Goal: Task Accomplishment & Management: Manage account settings

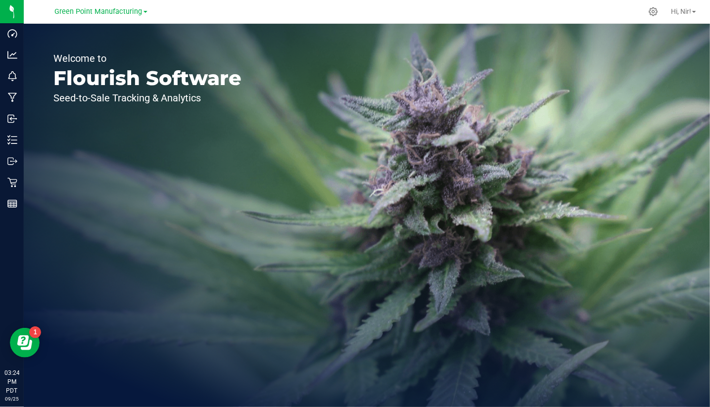
click at [111, 16] on div "Green Point Manufacturing" at bounding box center [101, 11] width 93 height 12
click at [111, 14] on span "Green Point Manufacturing" at bounding box center [99, 11] width 88 height 9
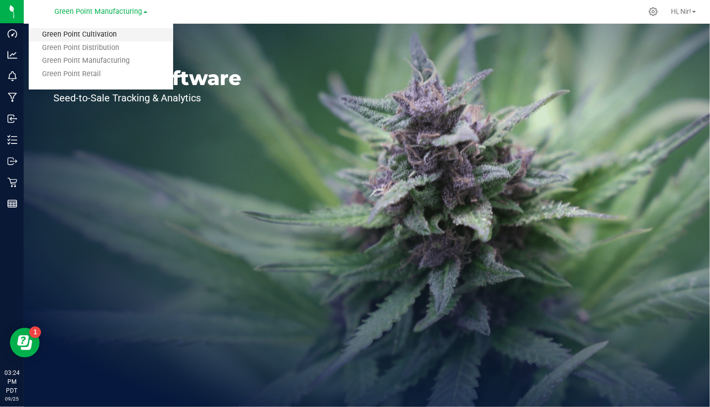
click at [114, 32] on link "Green Point Cultivation" at bounding box center [101, 34] width 144 height 13
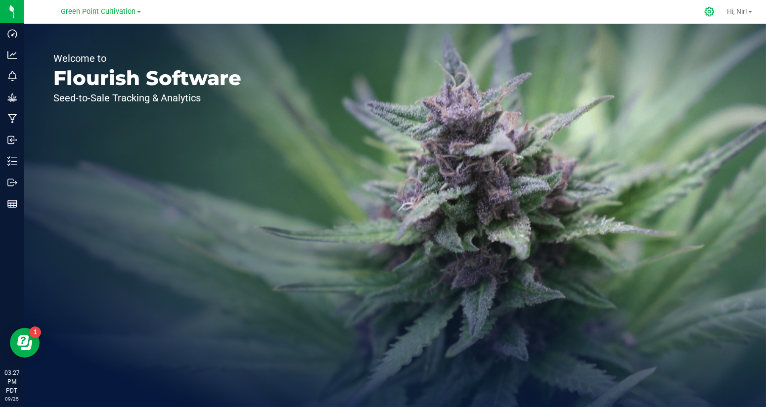
click at [704, 10] on icon at bounding box center [709, 11] width 10 height 10
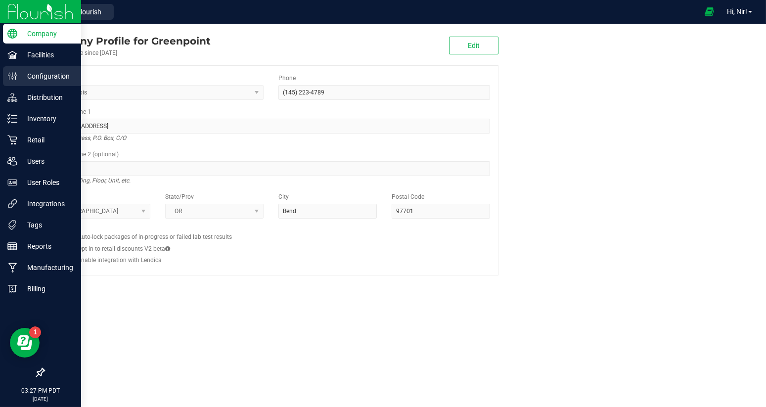
click at [42, 76] on p "Configuration" at bounding box center [46, 76] width 59 height 12
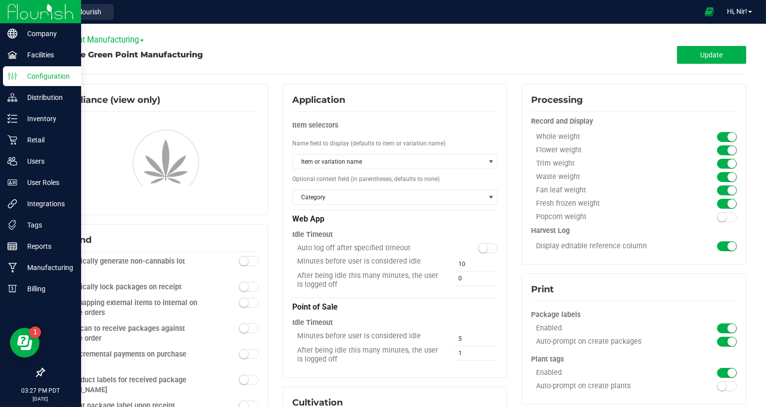
click at [144, 40] on span at bounding box center [142, 41] width 4 height 2
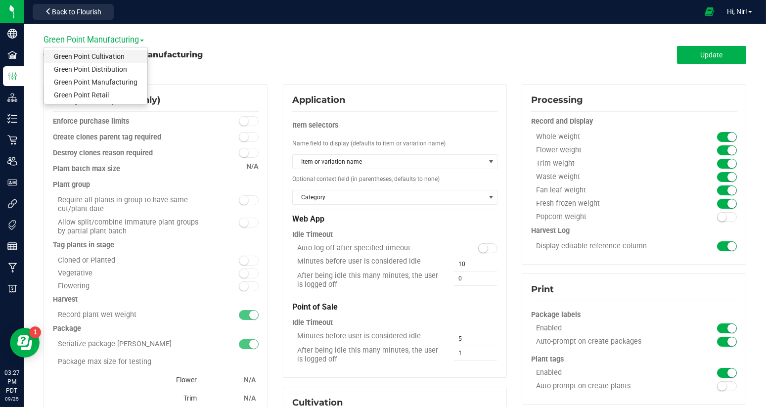
click at [128, 59] on link "Green Point Cultivation" at bounding box center [95, 56] width 103 height 13
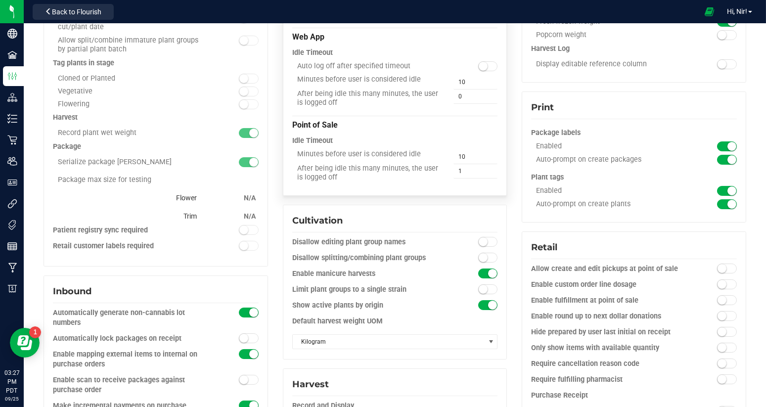
scroll to position [232, 0]
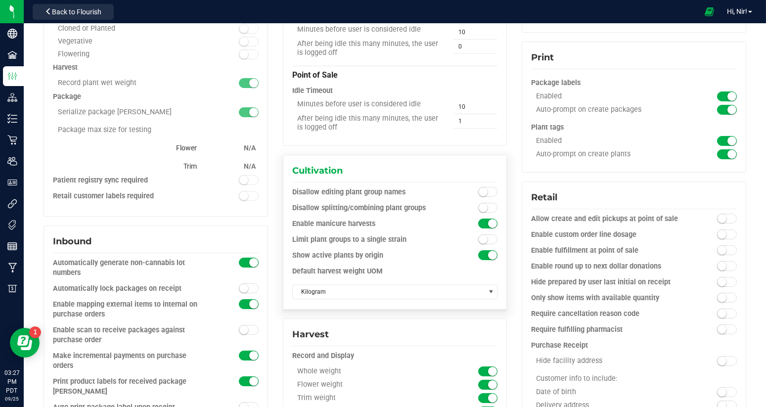
drag, startPoint x: 382, startPoint y: 270, endPoint x: 289, endPoint y: 270, distance: 93.0
click at [289, 270] on div "Cultivation Disallow editing plant group names Disallow splitting/combining pla…" at bounding box center [395, 232] width 225 height 155
click at [325, 294] on span "Kilogram" at bounding box center [389, 292] width 192 height 14
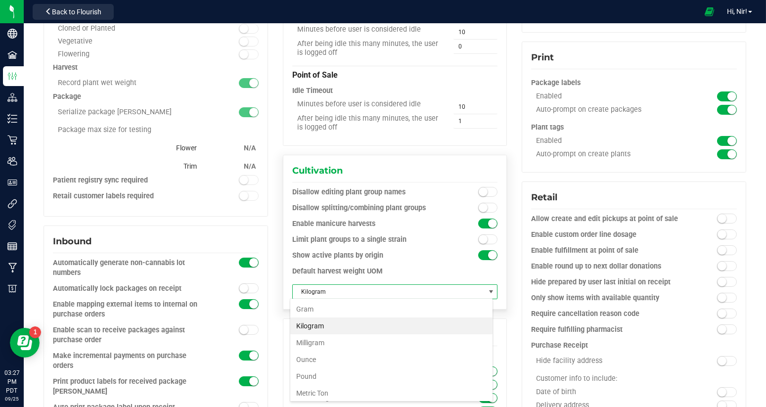
scroll to position [15, 203]
click at [374, 261] on div "Show active plants by origin" at bounding box center [395, 259] width 206 height 16
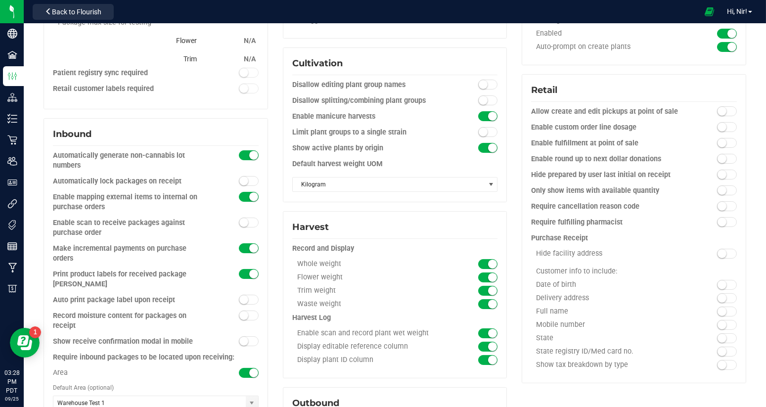
scroll to position [356, 0]
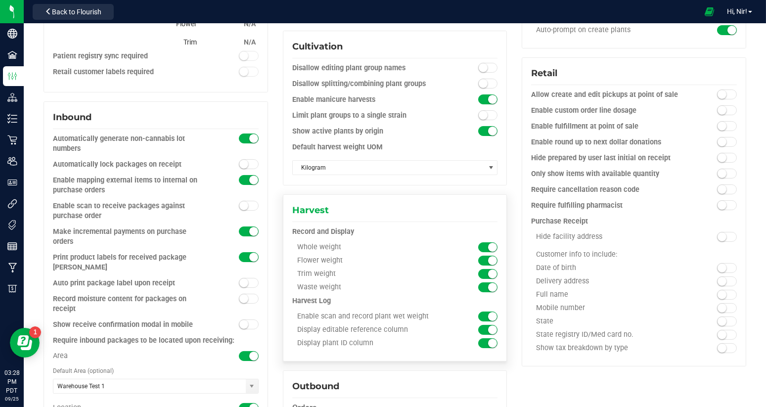
drag, startPoint x: 344, startPoint y: 249, endPoint x: 294, endPoint y: 243, distance: 50.8
click at [294, 243] on div "Whole weight" at bounding box center [369, 247] width 154 height 9
click at [346, 265] on div "Flower weight" at bounding box center [395, 262] width 206 height 13
drag, startPoint x: 341, startPoint y: 260, endPoint x: 294, endPoint y: 259, distance: 47.5
click at [294, 259] on div "Flower weight" at bounding box center [369, 260] width 154 height 9
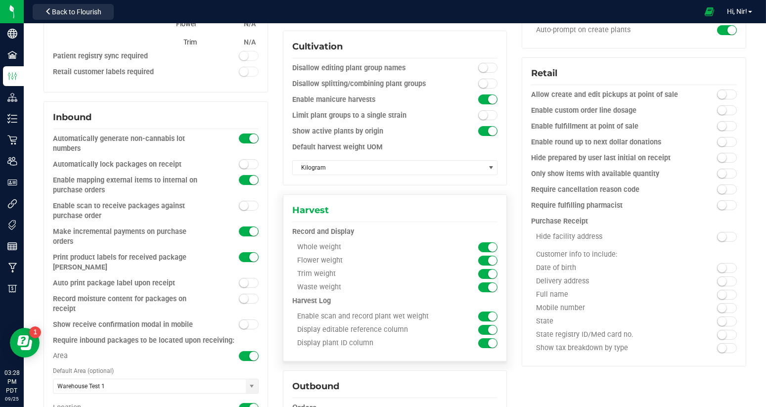
drag, startPoint x: 346, startPoint y: 276, endPoint x: 302, endPoint y: 275, distance: 43.5
click at [302, 275] on div "Trim weight" at bounding box center [369, 274] width 154 height 9
drag, startPoint x: 342, startPoint y: 283, endPoint x: 302, endPoint y: 284, distance: 40.1
click at [302, 284] on div "Waste weight" at bounding box center [369, 287] width 154 height 9
click at [81, 12] on span "Back to Flourish" at bounding box center [76, 12] width 49 height 8
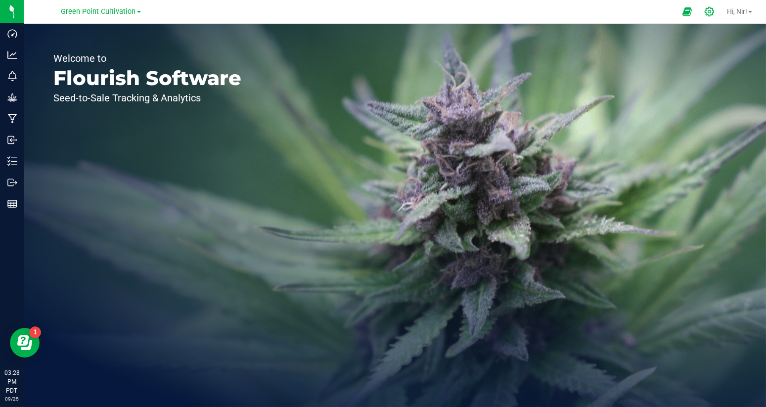
click at [709, 9] on icon at bounding box center [709, 11] width 9 height 9
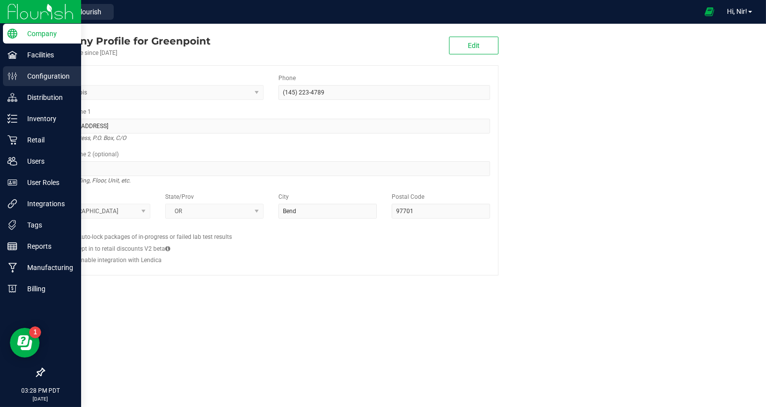
click at [31, 79] on p "Configuration" at bounding box center [46, 76] width 59 height 12
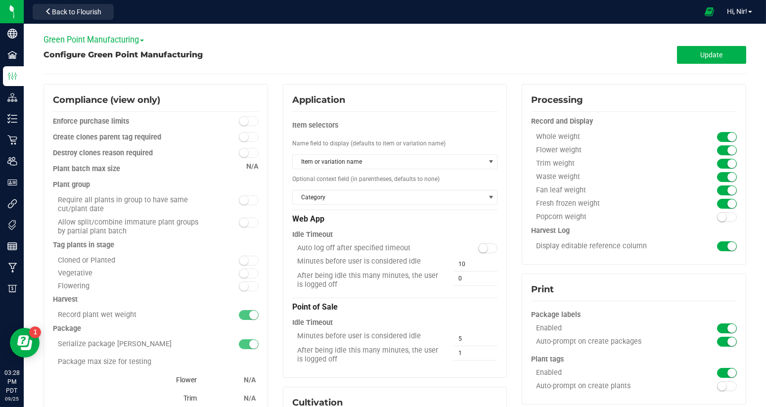
click at [142, 40] on span at bounding box center [142, 41] width 4 height 2
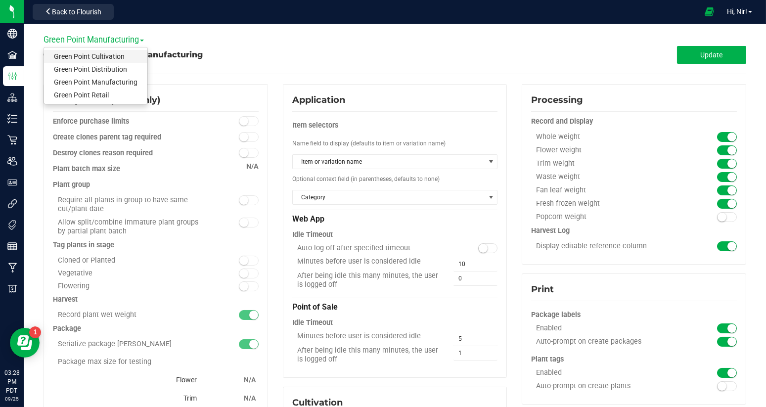
click at [126, 56] on link "Green Point Cultivation" at bounding box center [95, 56] width 103 height 13
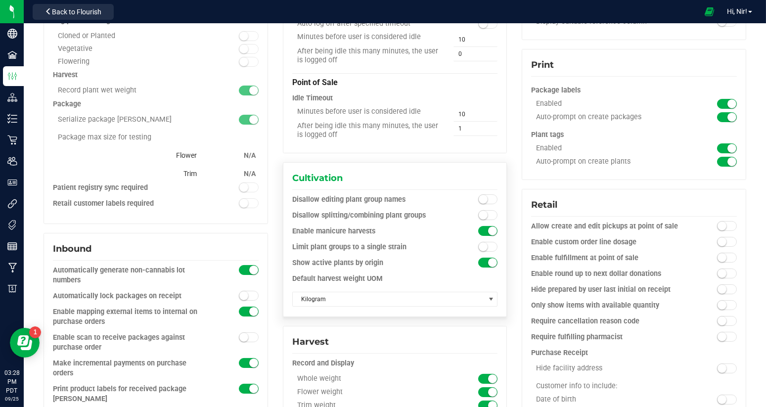
scroll to position [230, 0]
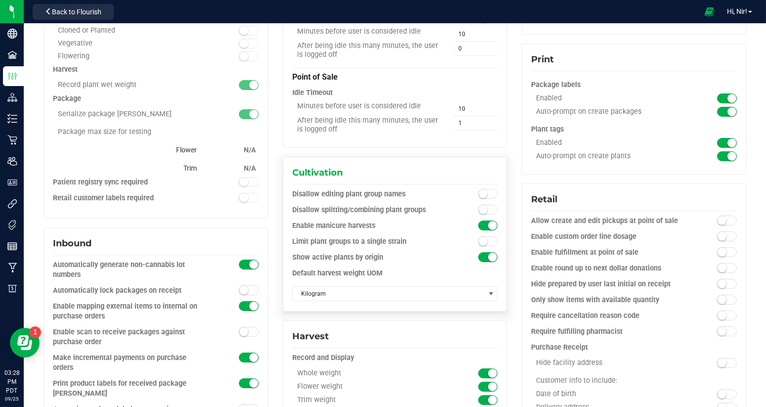
drag, startPoint x: 379, startPoint y: 276, endPoint x: 289, endPoint y: 274, distance: 90.1
click at [292, 274] on div "Default harvest weight UOM" at bounding box center [395, 274] width 206 height 10
click at [383, 290] on span "Kilogram" at bounding box center [389, 294] width 192 height 14
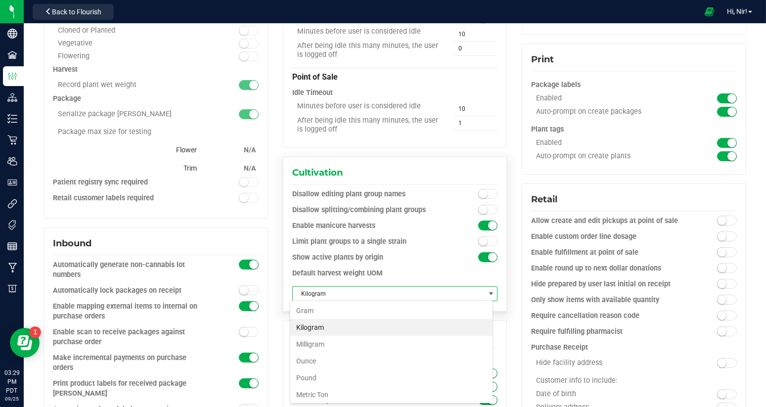
scroll to position [15, 203]
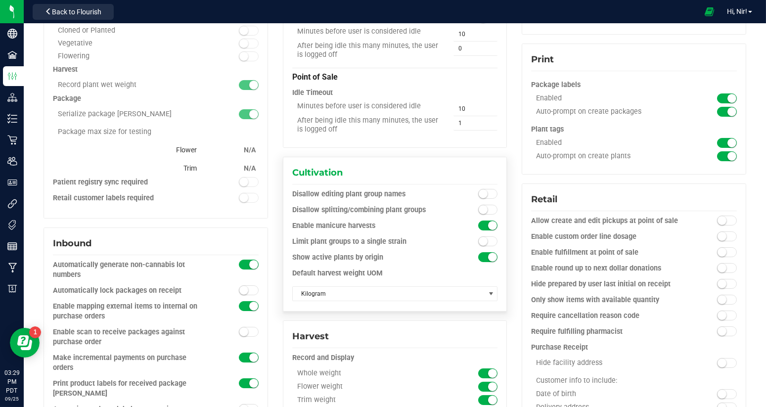
drag, startPoint x: 398, startPoint y: 263, endPoint x: 407, endPoint y: 264, distance: 8.4
click at [399, 263] on div "Show active plants by origin" at bounding box center [395, 261] width 206 height 16
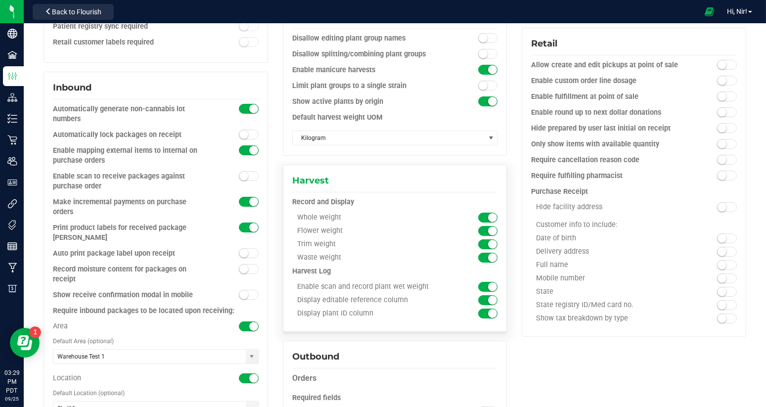
scroll to position [397, 0]
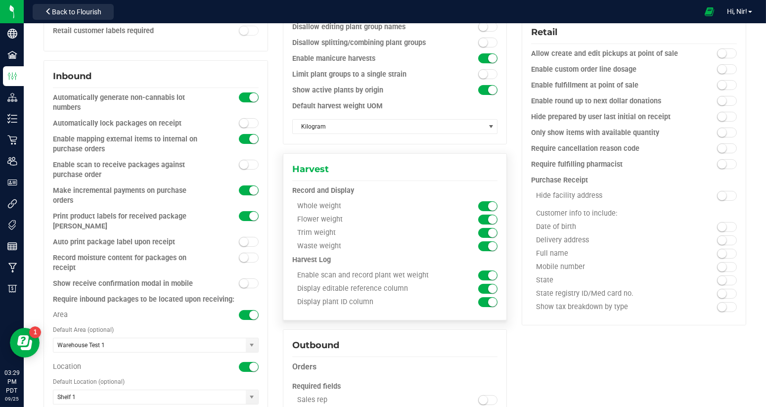
drag, startPoint x: 295, startPoint y: 205, endPoint x: 361, endPoint y: 245, distance: 76.9
click at [361, 245] on div "Whole weight Flower weight Trim weight" at bounding box center [395, 228] width 206 height 53
click at [361, 218] on div "Flower weight" at bounding box center [369, 219] width 154 height 9
drag, startPoint x: 340, startPoint y: 222, endPoint x: 292, endPoint y: 222, distance: 48.0
click at [292, 222] on div "Flower weight" at bounding box center [369, 219] width 154 height 9
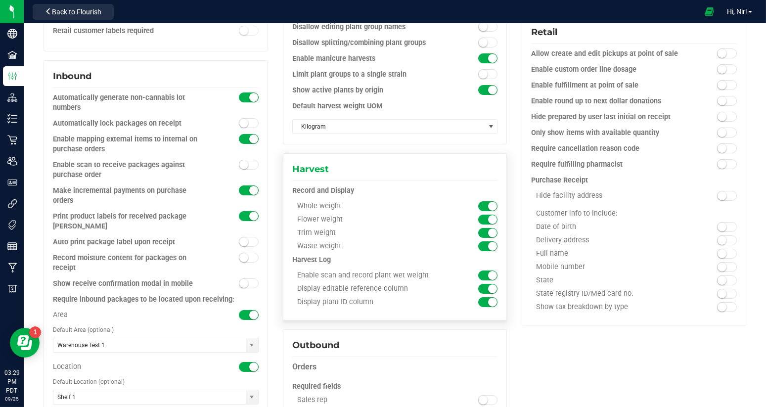
drag, startPoint x: 294, startPoint y: 272, endPoint x: 426, endPoint y: 274, distance: 131.6
click at [426, 274] on div "Enable scan and record plant wet weight" at bounding box center [369, 275] width 154 height 9
drag, startPoint x: 405, startPoint y: 287, endPoint x: 293, endPoint y: 285, distance: 112.3
click at [293, 285] on div "Display editable reference column" at bounding box center [369, 288] width 154 height 9
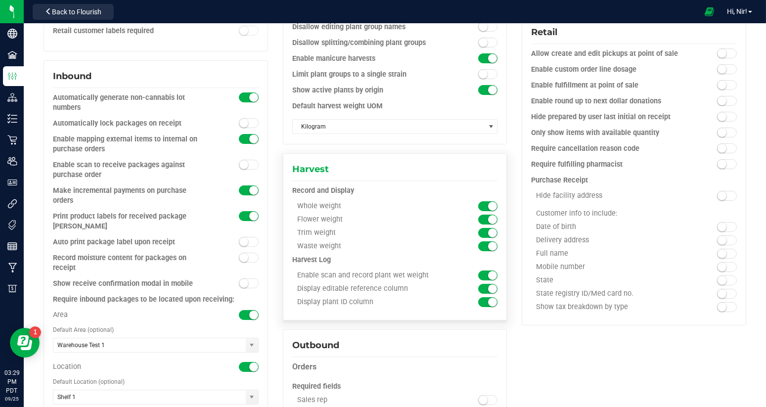
click at [422, 305] on div "Display plant ID column" at bounding box center [369, 302] width 154 height 9
drag, startPoint x: 375, startPoint y: 303, endPoint x: 291, endPoint y: 299, distance: 84.2
click at [292, 299] on div "Display plant ID column" at bounding box center [369, 302] width 154 height 9
click at [479, 301] on span at bounding box center [488, 302] width 20 height 10
click at [481, 288] on span at bounding box center [488, 289] width 20 height 10
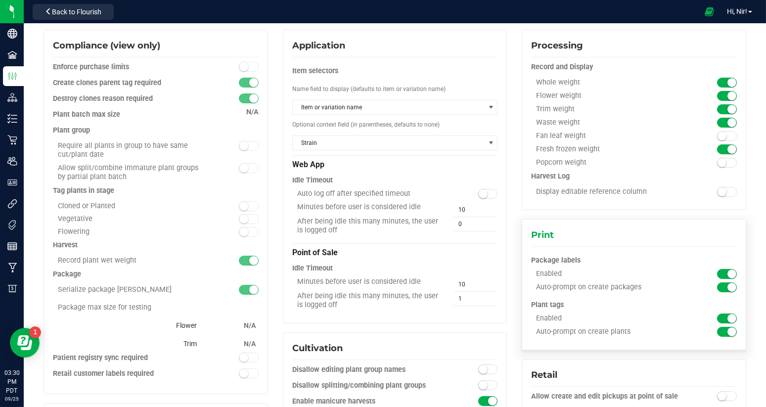
scroll to position [0, 0]
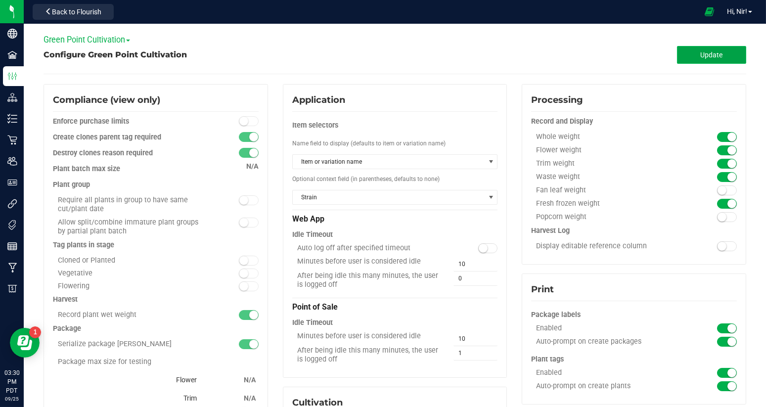
click at [701, 55] on span "Update" at bounding box center [712, 55] width 22 height 8
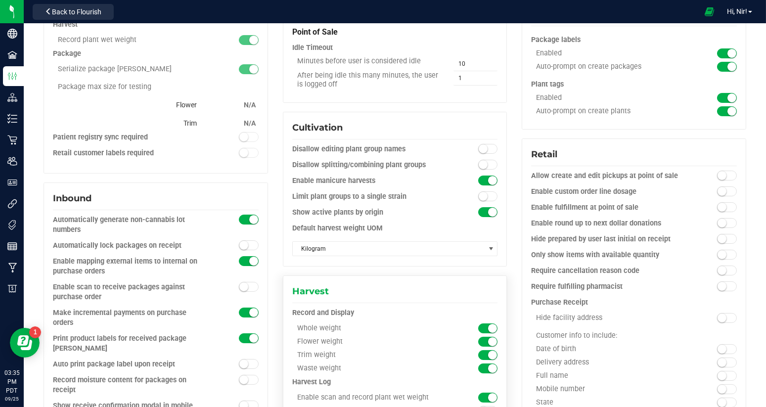
scroll to position [377, 0]
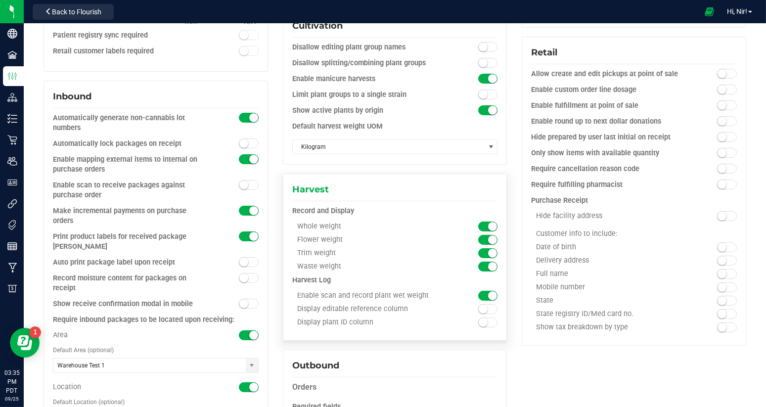
click at [488, 309] on span at bounding box center [488, 309] width 20 height 10
click at [484, 322] on span at bounding box center [488, 323] width 20 height 10
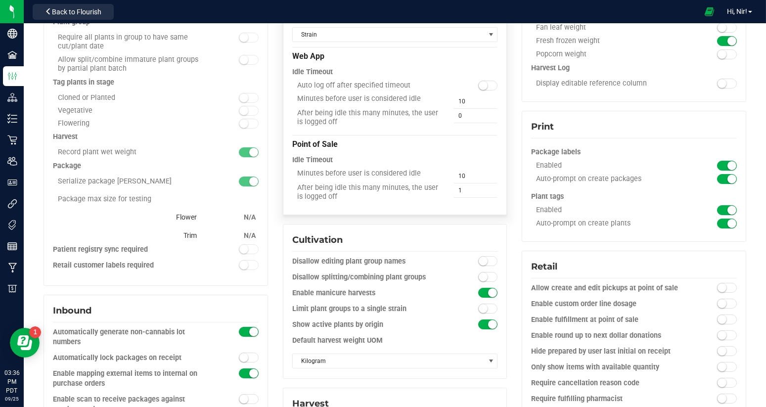
scroll to position [0, 0]
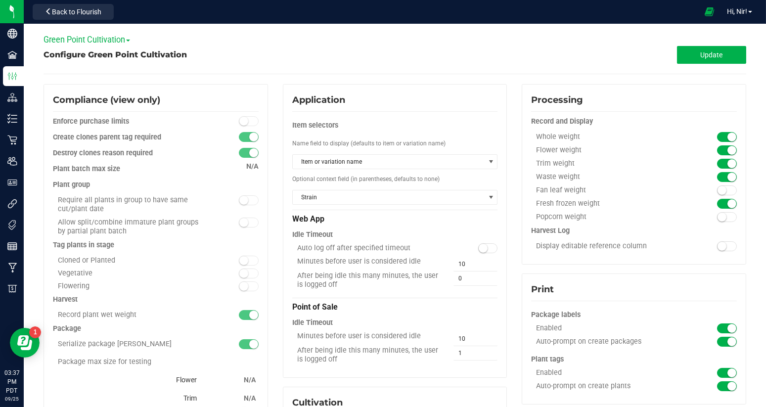
drag, startPoint x: 99, startPoint y: 15, endPoint x: 386, endPoint y: 61, distance: 291.1
click at [371, 61] on div "Green Point Cultivation Green Point Cultivation Green Point Distribution Green …" at bounding box center [395, 203] width 743 height 407
click at [703, 58] on span "Update" at bounding box center [712, 55] width 22 height 8
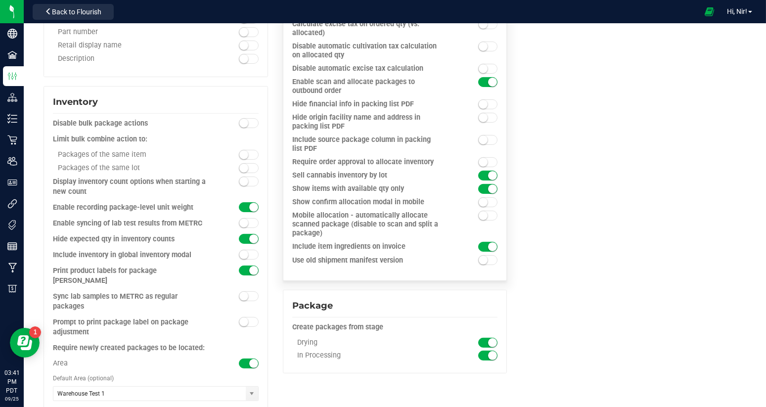
scroll to position [507, 0]
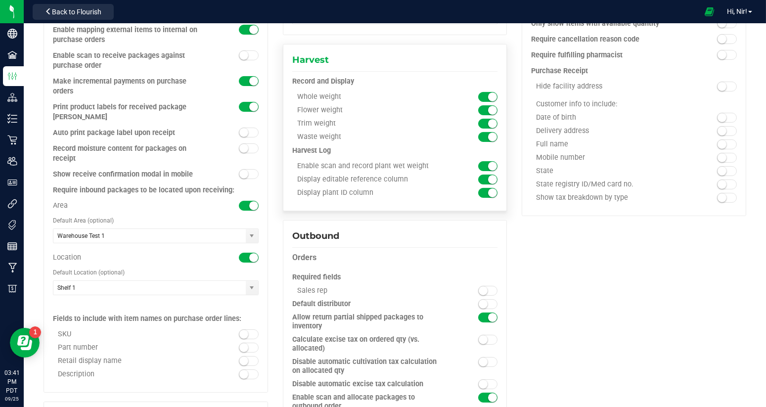
click at [480, 194] on span at bounding box center [488, 193] width 20 height 10
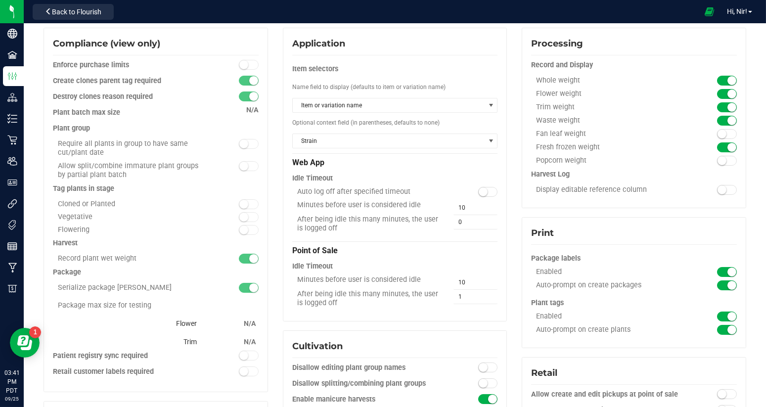
scroll to position [0, 0]
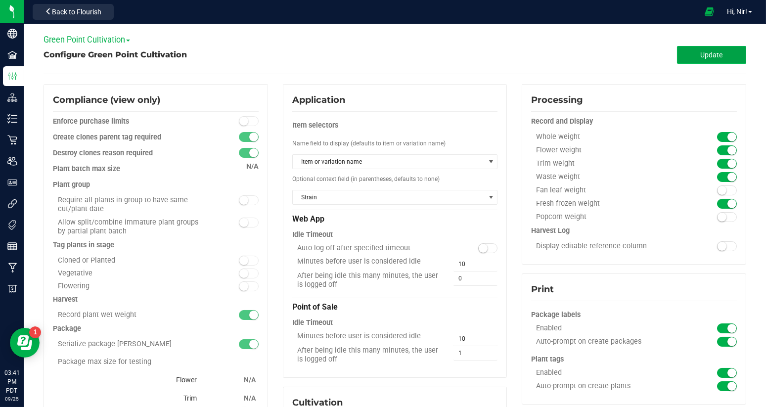
click at [709, 53] on span "Update" at bounding box center [712, 55] width 22 height 8
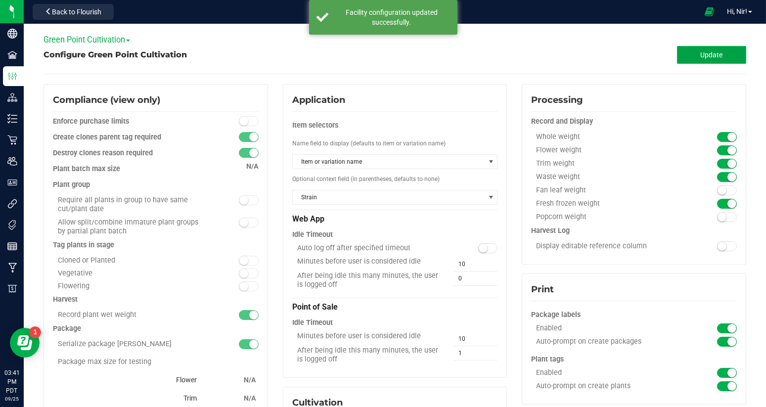
click at [689, 55] on button "Update" at bounding box center [711, 55] width 69 height 18
click at [690, 59] on button "Update" at bounding box center [711, 55] width 69 height 18
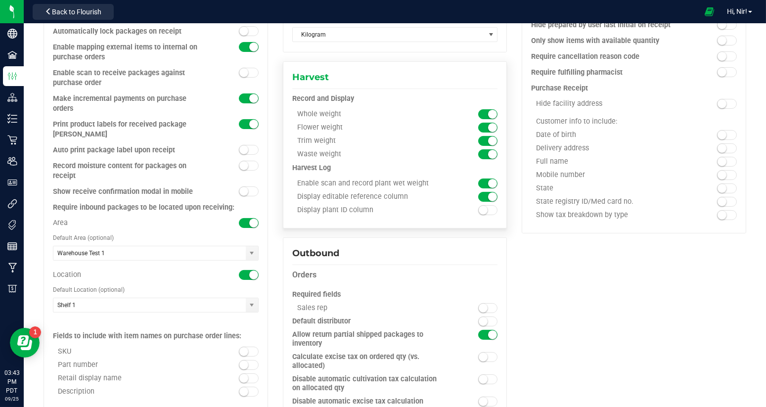
scroll to position [515, 0]
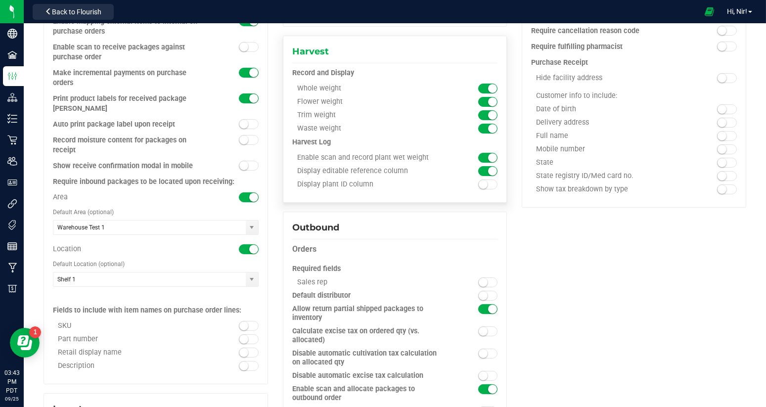
click at [489, 187] on span at bounding box center [488, 185] width 20 height 10
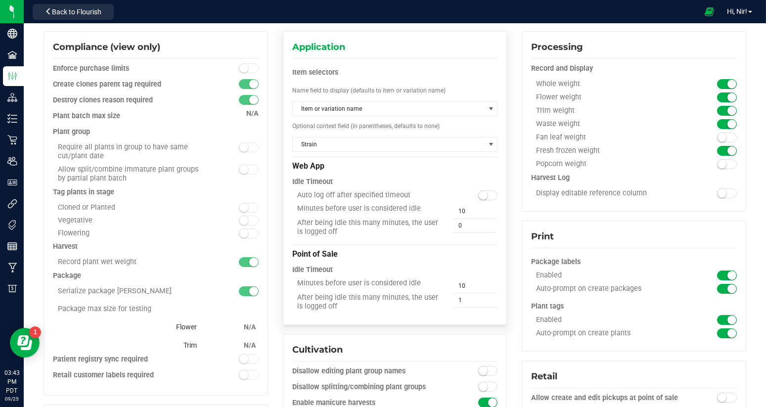
scroll to position [0, 0]
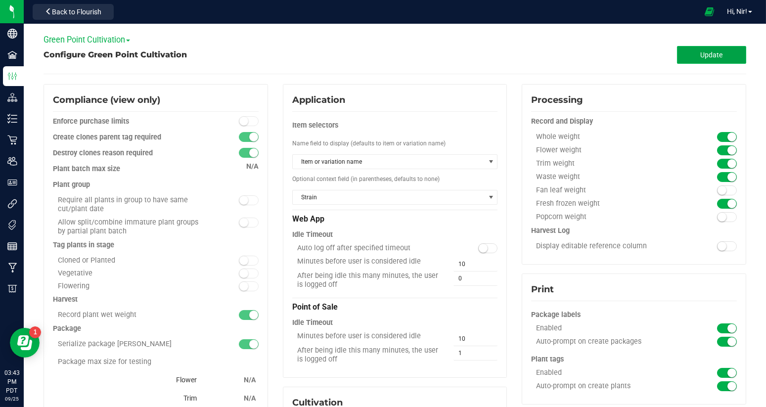
click at [709, 55] on span "Update" at bounding box center [712, 55] width 22 height 8
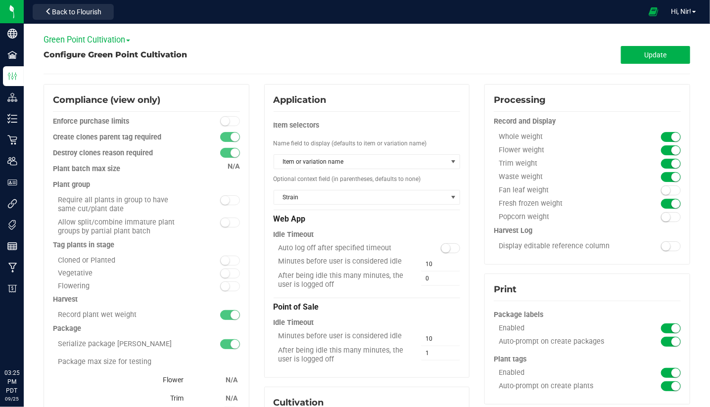
type input "Warehouse Test 1"
type input "Shelf 1"
type input "Warehouse Test 1"
type input "Shelf 2"
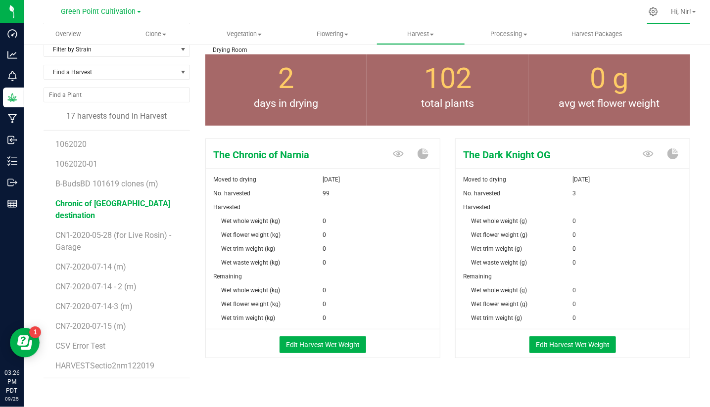
scroll to position [45, 0]
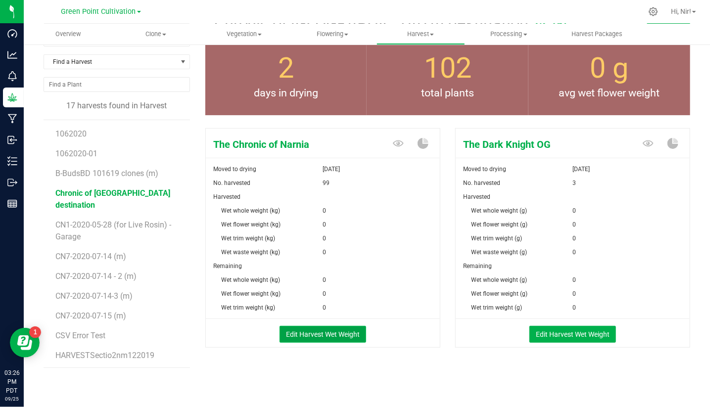
click at [345, 334] on button "Edit Harvest Wet Weight" at bounding box center [323, 334] width 87 height 17
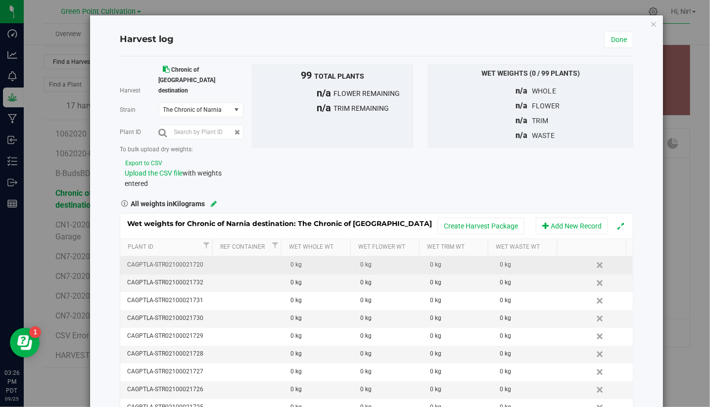
click at [265, 257] on td at bounding box center [248, 266] width 70 height 18
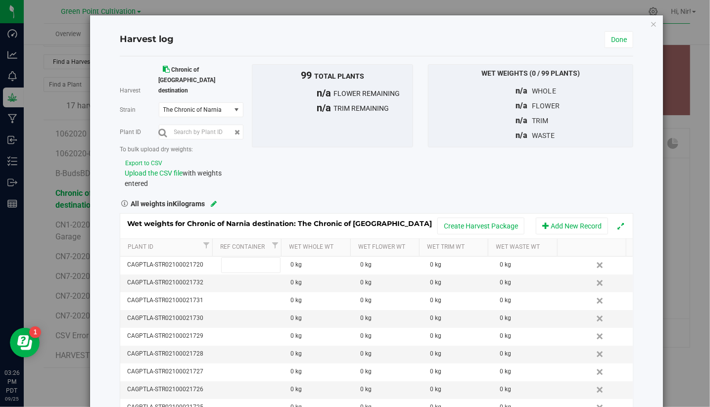
click at [298, 196] on div "All weights in Kilograms" at bounding box center [376, 202] width 528 height 13
click at [650, 24] on icon "button" at bounding box center [653, 24] width 7 height 12
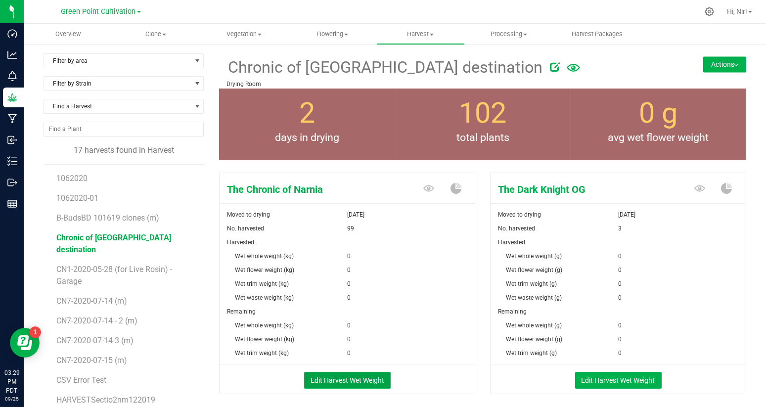
click at [345, 380] on button "Edit Harvest Wet Weight" at bounding box center [347, 380] width 87 height 17
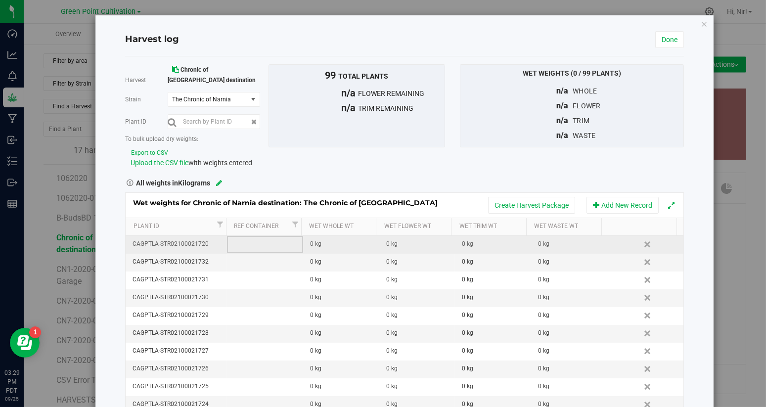
click at [264, 236] on td at bounding box center [265, 245] width 76 height 18
drag, startPoint x: 203, startPoint y: 235, endPoint x: 131, endPoint y: 229, distance: 72.0
click at [131, 236] on td "CAGPTLA-STR02100021720" at bounding box center [176, 245] width 101 height 18
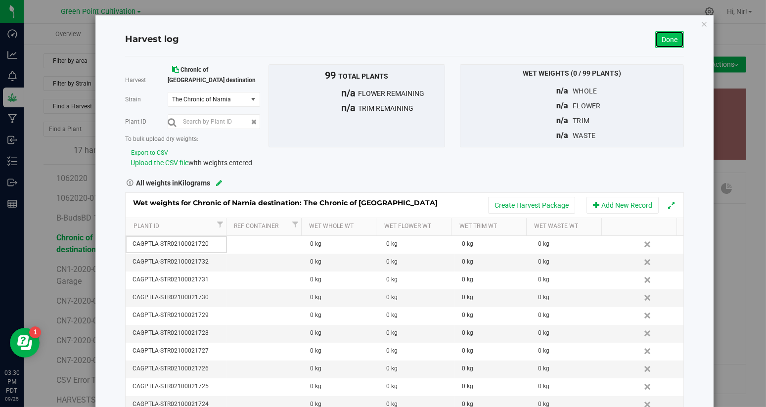
click at [672, 40] on link "Done" at bounding box center [669, 39] width 29 height 17
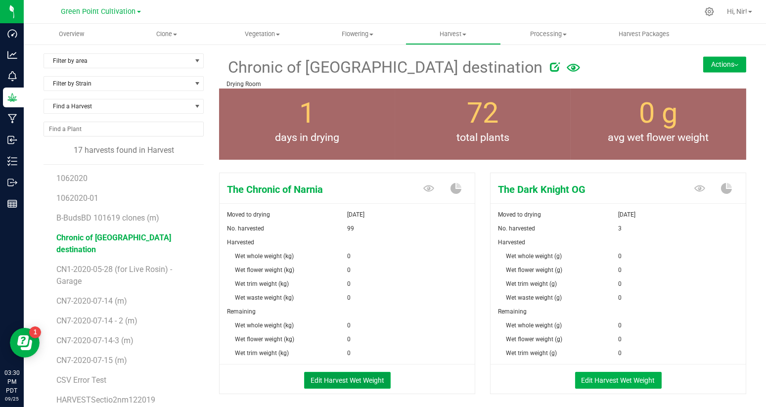
click at [362, 380] on button "Edit Harvest Wet Weight" at bounding box center [347, 380] width 87 height 17
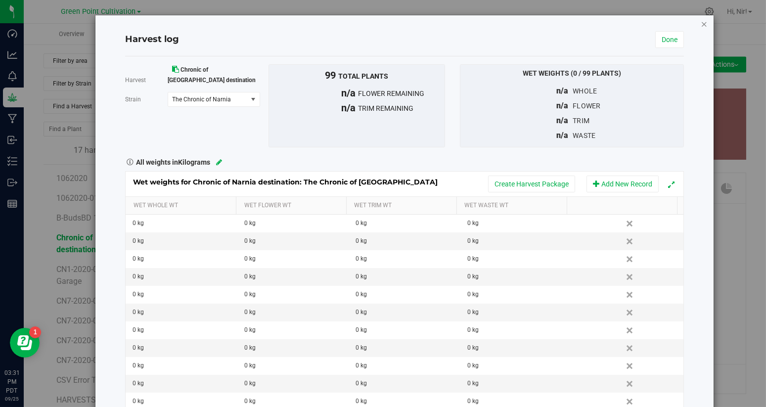
click at [701, 23] on icon "button" at bounding box center [704, 24] width 7 height 12
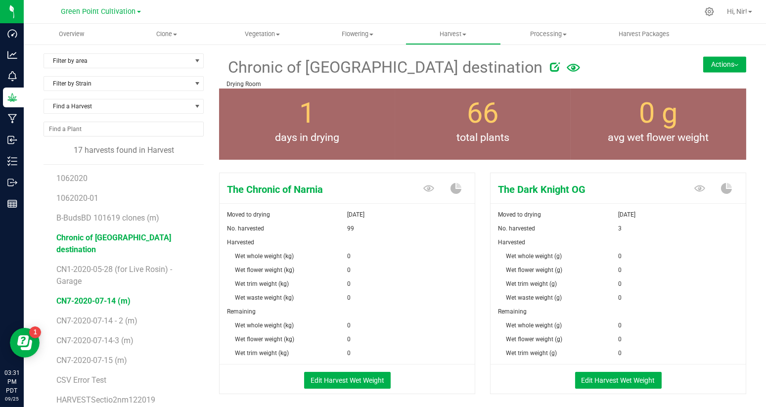
click at [112, 296] on span "CN7-2020-07-14 (m)" at bounding box center [93, 300] width 74 height 9
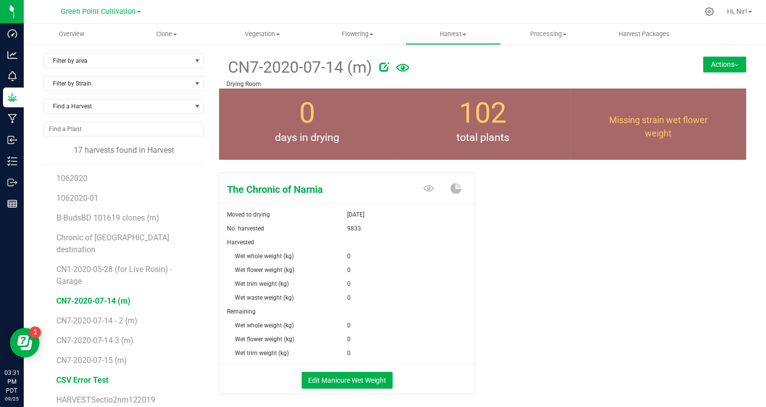
click at [99, 375] on span "CSV Error Test" at bounding box center [82, 379] width 52 height 9
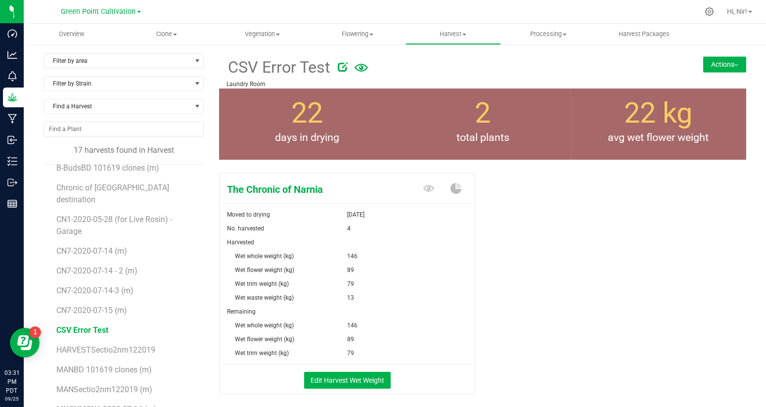
scroll to position [109, 0]
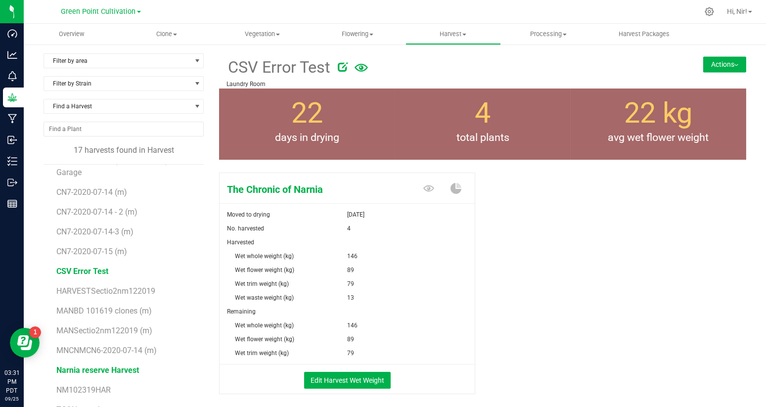
click at [113, 366] on span "Narnia reserve Harvest" at bounding box center [97, 370] width 83 height 9
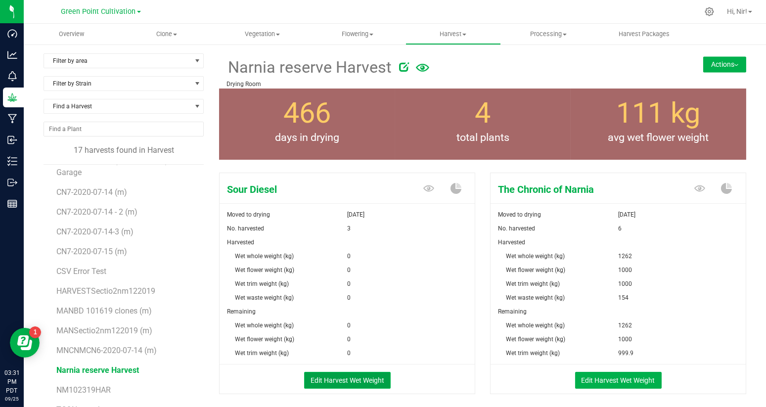
click at [351, 374] on button "Edit Harvest Wet Weight" at bounding box center [347, 380] width 87 height 17
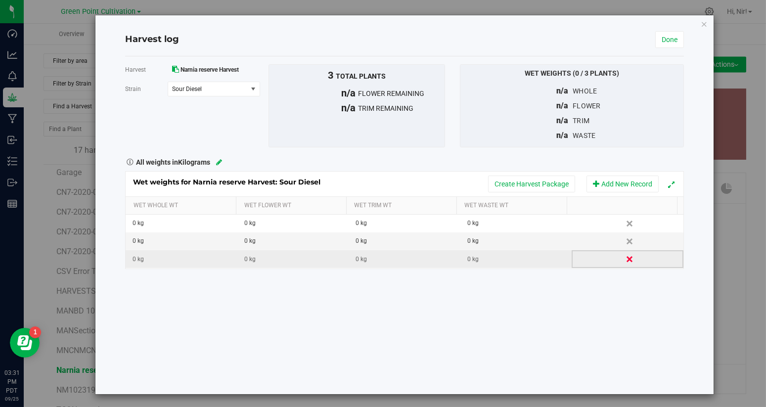
click at [623, 258] on link "Delete" at bounding box center [630, 259] width 15 height 13
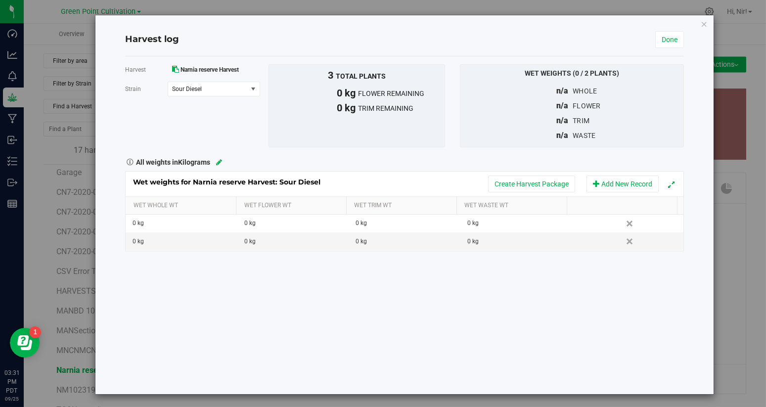
click at [219, 162] on icon at bounding box center [219, 162] width 6 height 7
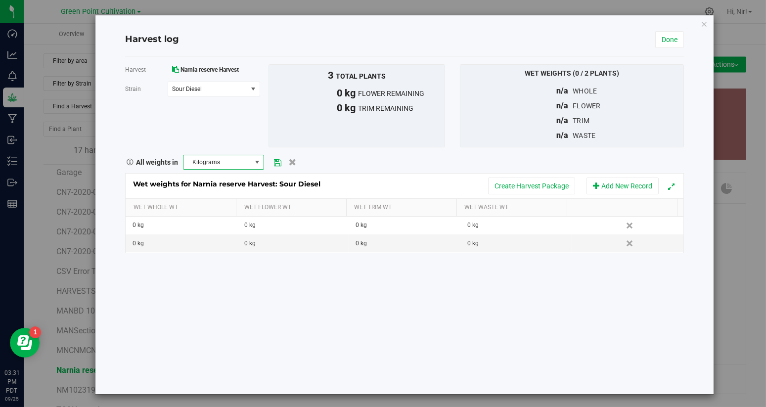
click at [254, 162] on span at bounding box center [257, 162] width 8 height 8
click at [233, 137] on div "Harvest Narnia reserve Harvest Strain Sour Diesel Select strain Sour Diesel The…" at bounding box center [404, 105] width 573 height 83
click at [701, 24] on icon "button" at bounding box center [704, 24] width 7 height 12
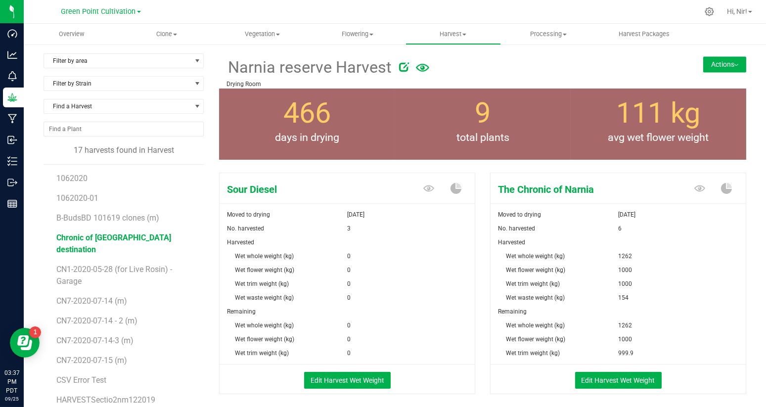
click at [111, 239] on span "Chronic of [GEOGRAPHIC_DATA] destination" at bounding box center [113, 243] width 115 height 21
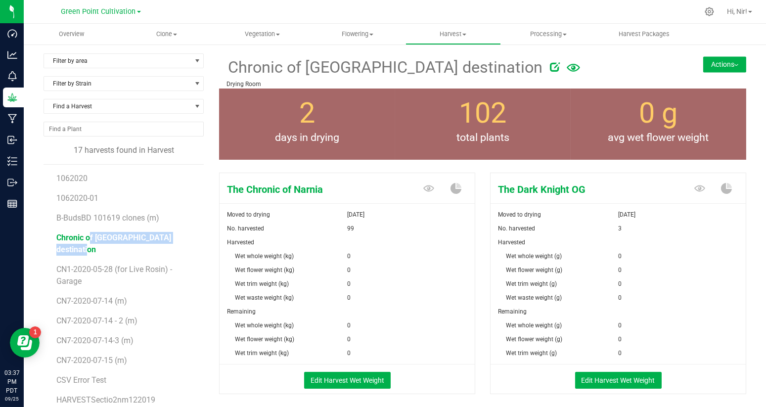
drag, startPoint x: 173, startPoint y: 239, endPoint x: 47, endPoint y: 235, distance: 126.2
click at [47, 235] on div "1062020 1062020-01 B-BudsBD 101619 clones (m) Chronic of Narnia destination CN1…" at bounding box center [124, 288] width 160 height 248
click at [450, 36] on span "Harvest" at bounding box center [453, 34] width 94 height 9
click at [431, 14] on div at bounding box center [437, 11] width 521 height 19
click at [600, 385] on button "Edit Harvest Wet Weight" at bounding box center [618, 380] width 87 height 17
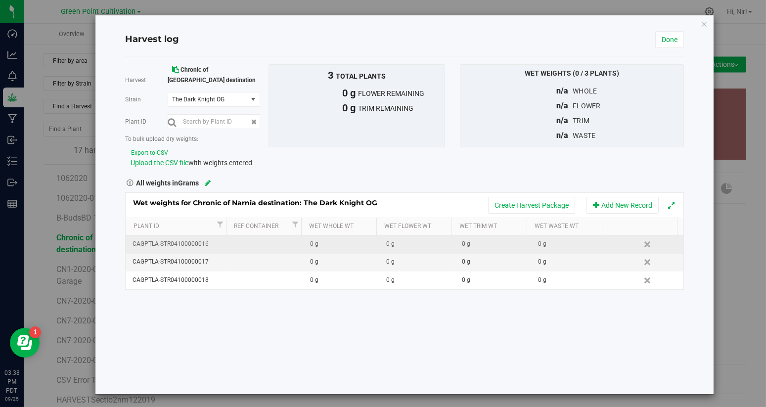
click at [268, 236] on td at bounding box center [265, 245] width 76 height 18
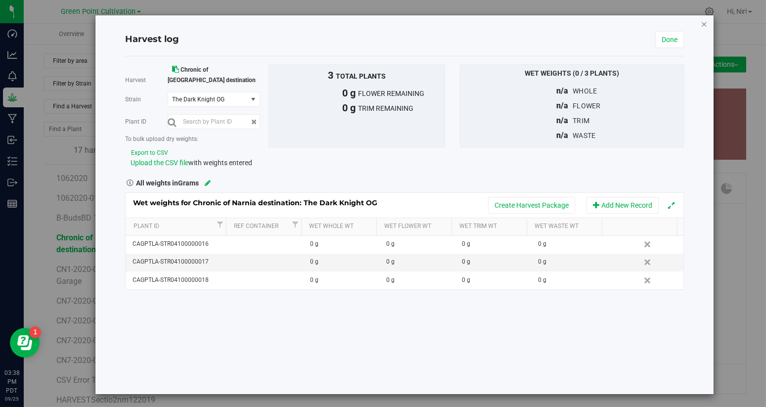
click at [701, 23] on icon "button" at bounding box center [704, 24] width 7 height 12
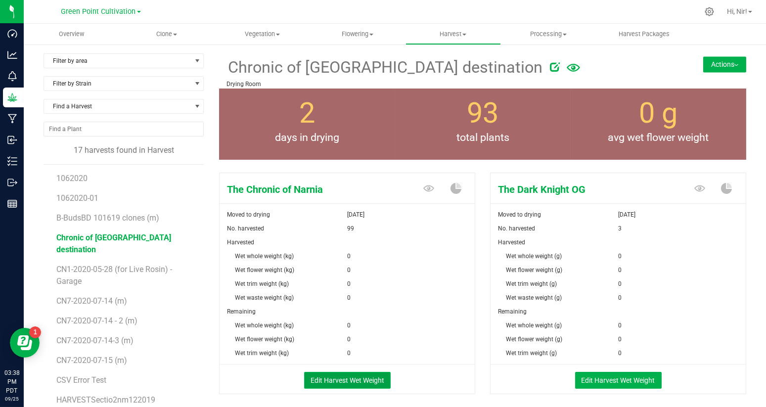
click at [344, 381] on button "Edit Harvest Wet Weight" at bounding box center [347, 380] width 87 height 17
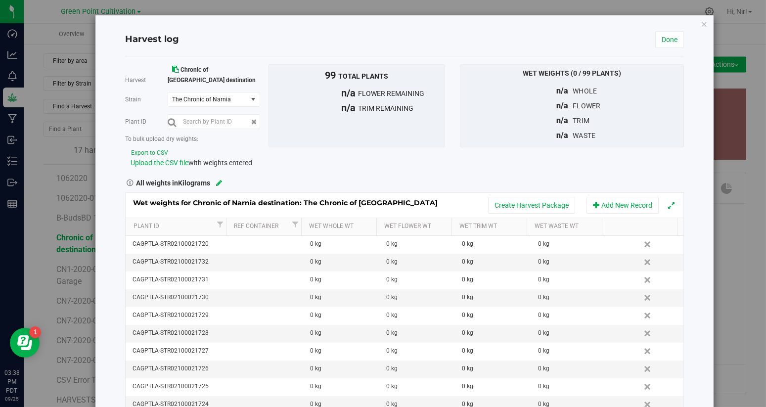
click at [221, 180] on icon at bounding box center [219, 183] width 6 height 7
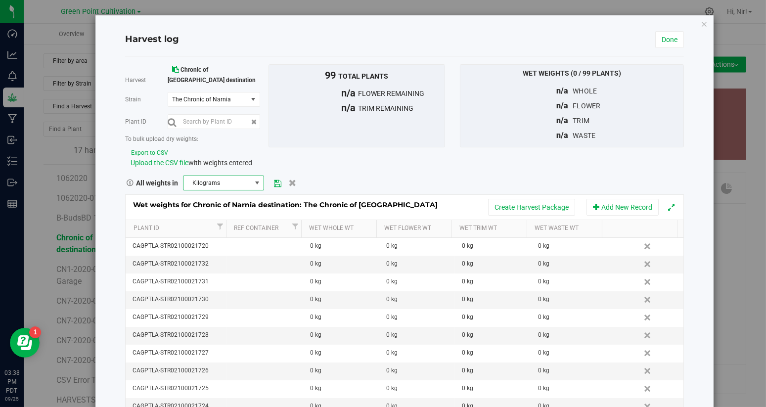
click at [236, 176] on span "Kilograms" at bounding box center [217, 183] width 67 height 14
click at [233, 189] on li "Grams" at bounding box center [222, 190] width 79 height 17
click at [274, 180] on icon at bounding box center [277, 183] width 7 height 6
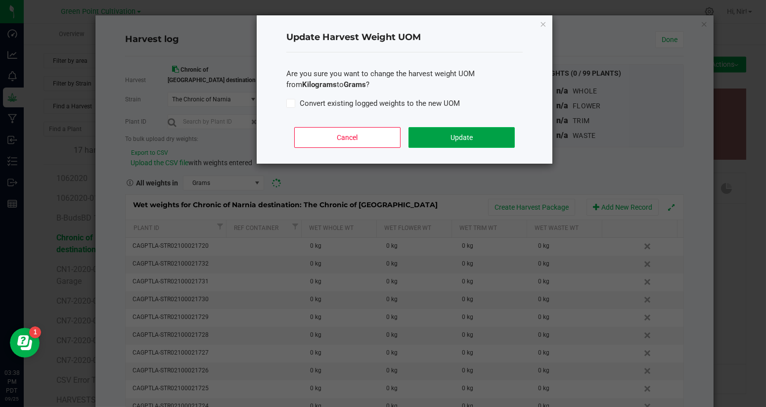
click at [466, 137] on button "Update" at bounding box center [462, 137] width 106 height 21
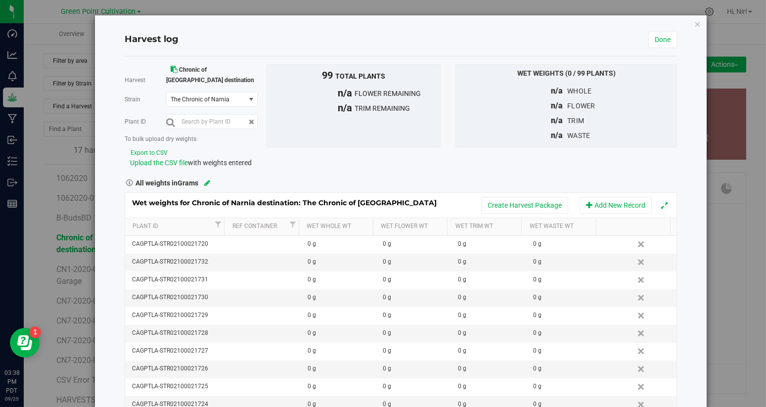
click at [209, 180] on icon at bounding box center [207, 183] width 6 height 7
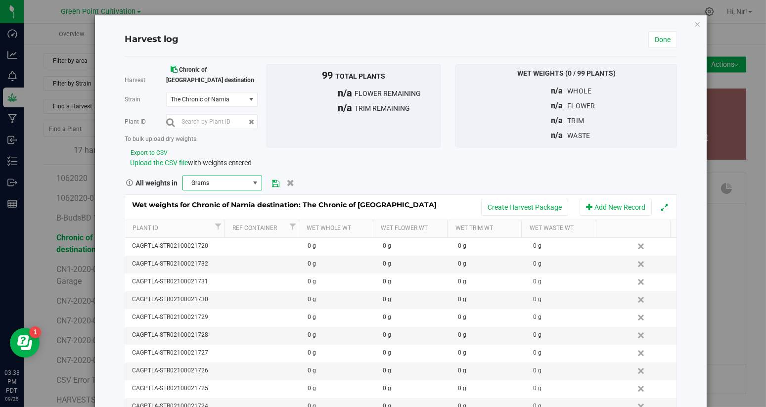
click at [222, 177] on span "Grams" at bounding box center [216, 183] width 66 height 14
click at [224, 207] on li "Kilograms" at bounding box center [222, 207] width 79 height 17
click at [280, 176] on link at bounding box center [287, 183] width 15 height 15
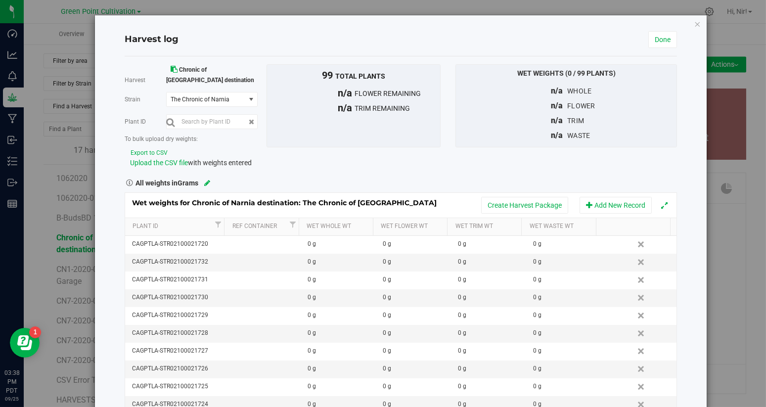
click at [212, 176] on div "All weights in Grams" at bounding box center [400, 182] width 567 height 13
click at [209, 180] on icon at bounding box center [207, 183] width 6 height 7
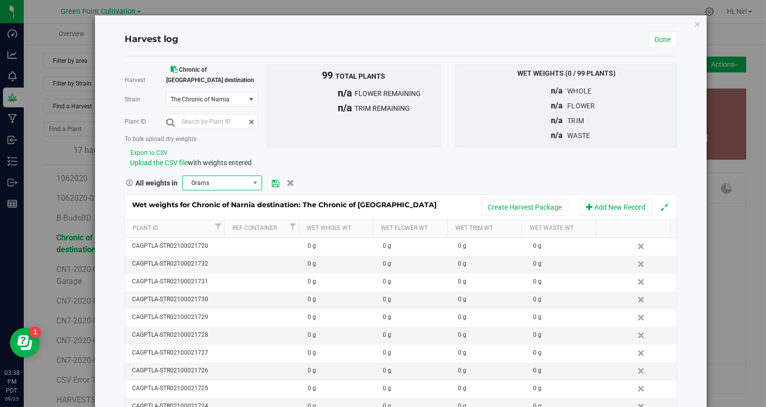
click at [224, 176] on span "Grams" at bounding box center [216, 183] width 66 height 14
click at [224, 203] on li "Kilograms" at bounding box center [222, 207] width 79 height 17
click at [276, 180] on icon at bounding box center [275, 183] width 7 height 6
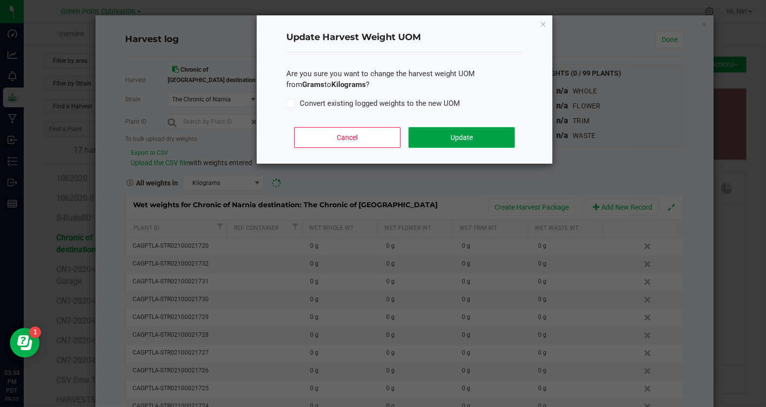
click at [465, 136] on button "Update" at bounding box center [462, 137] width 106 height 21
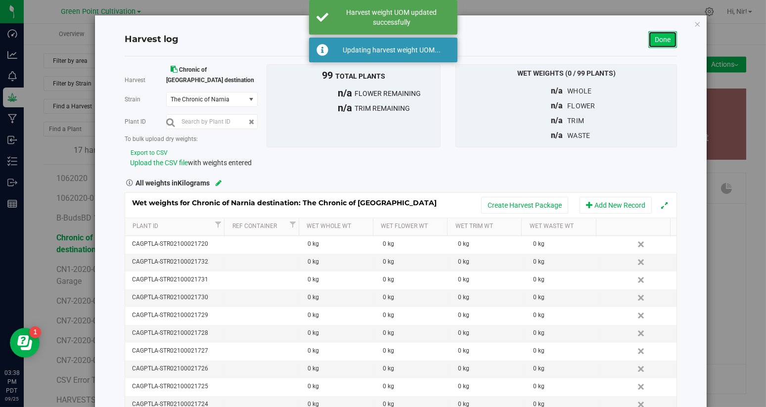
click at [661, 38] on link "Done" at bounding box center [663, 39] width 29 height 17
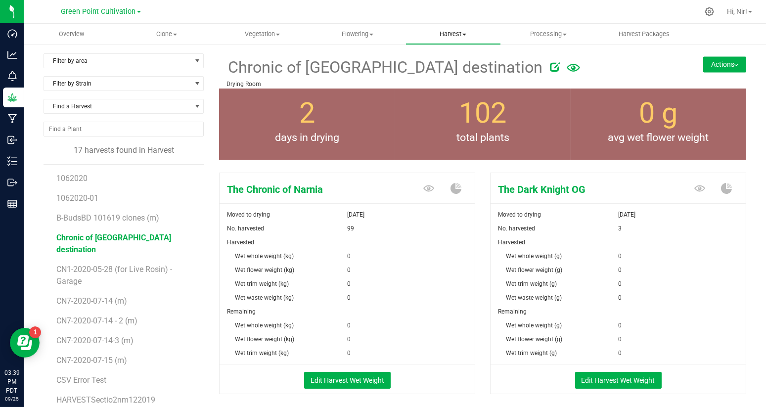
click at [454, 34] on span "Harvest" at bounding box center [453, 34] width 94 height 9
click at [118, 237] on span "Chronic of [GEOGRAPHIC_DATA] destination" at bounding box center [113, 243] width 115 height 21
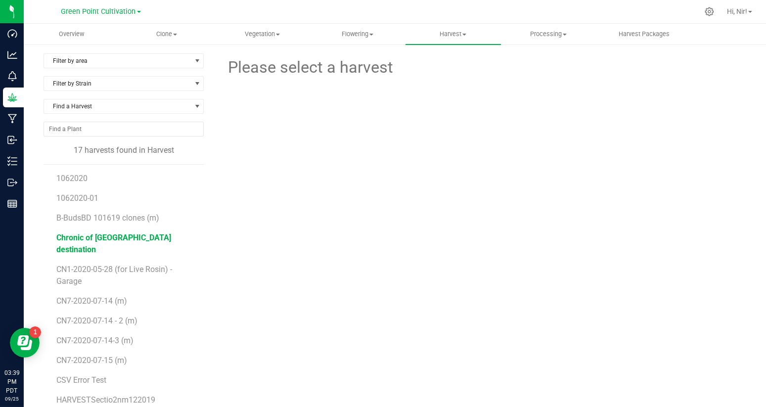
click at [118, 236] on span "Chronic of [GEOGRAPHIC_DATA] destination" at bounding box center [113, 243] width 115 height 21
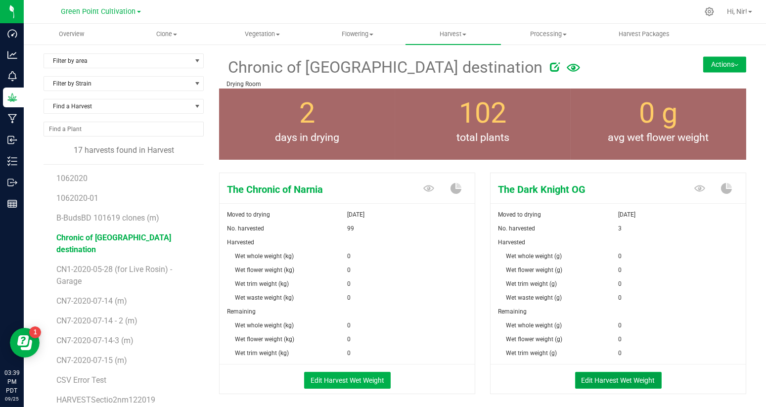
click at [614, 381] on button "Edit Harvest Wet Weight" at bounding box center [618, 380] width 87 height 17
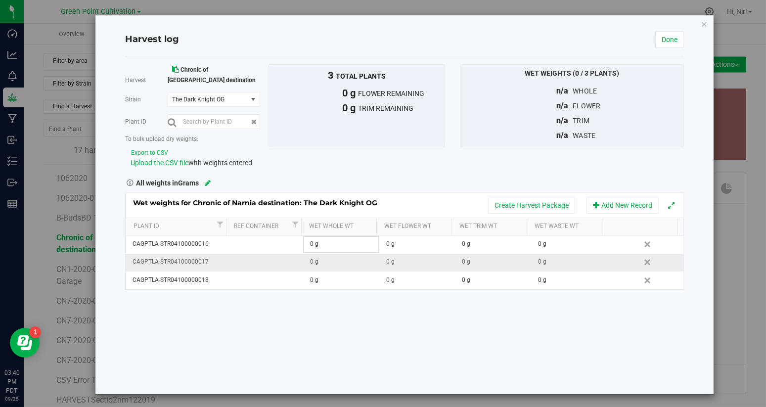
drag, startPoint x: 320, startPoint y: 234, endPoint x: 372, endPoint y: 250, distance: 53.8
click at [321, 239] on div "0 g" at bounding box center [344, 243] width 68 height 9
type input "01500"
type input "265"
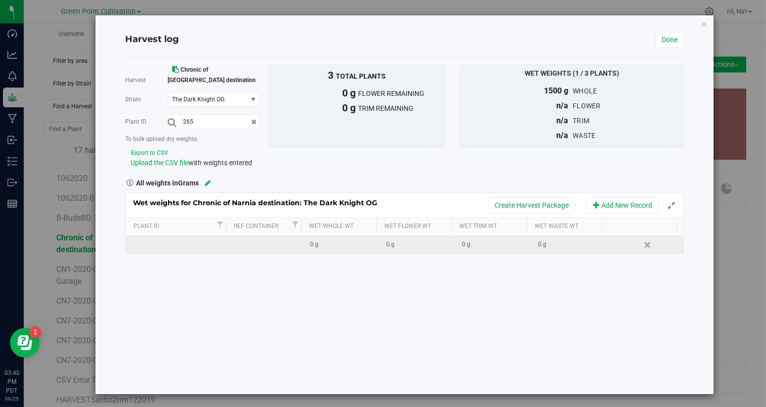
drag, startPoint x: 350, startPoint y: 243, endPoint x: 347, endPoint y: 238, distance: 5.8
click at [349, 243] on div "Harvest Chronic of Narnia destination Strain The Dark Knight OG Select strain T…" at bounding box center [404, 225] width 559 height 338
click at [343, 240] on div "0 g" at bounding box center [344, 244] width 68 height 9
type input "154"
click at [701, 25] on icon "button" at bounding box center [704, 24] width 7 height 12
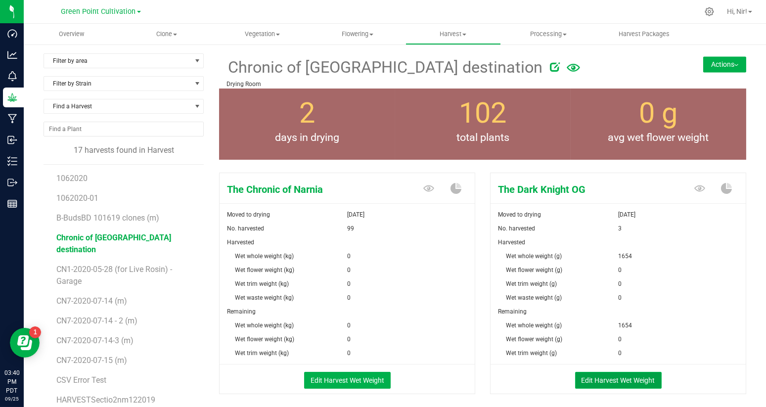
click at [613, 377] on button "Edit Harvest Wet Weight" at bounding box center [618, 380] width 87 height 17
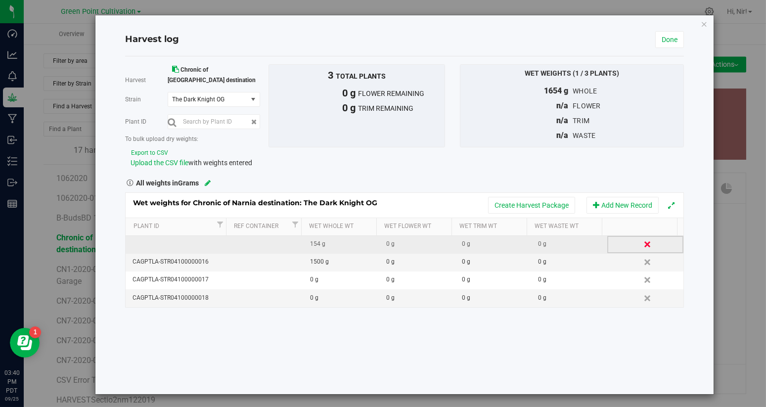
click at [641, 238] on link "Delete" at bounding box center [648, 244] width 15 height 13
click at [324, 239] on div "1500 g" at bounding box center [344, 243] width 68 height 9
drag, startPoint x: 328, startPoint y: 236, endPoint x: 308, endPoint y: 233, distance: 20.5
click at [312, 237] on input "1500" at bounding box center [344, 244] width 64 height 14
type input "0"
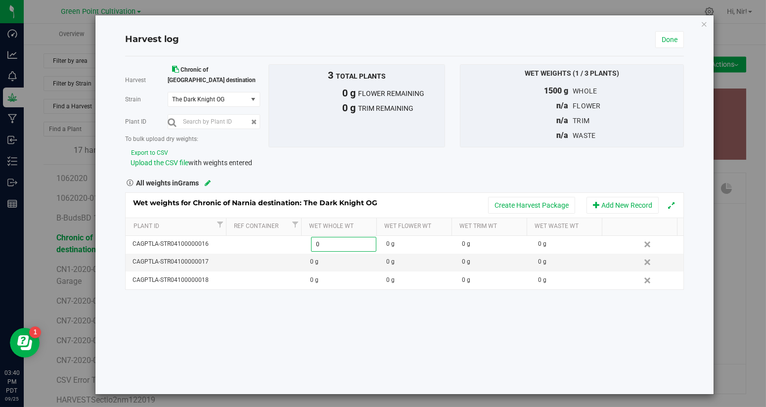
click at [331, 329] on div "Harvest Chronic of Narnia destination Strain The Dark Knight OG Select strain T…" at bounding box center [404, 225] width 559 height 338
click at [668, 36] on link "Done" at bounding box center [669, 39] width 29 height 17
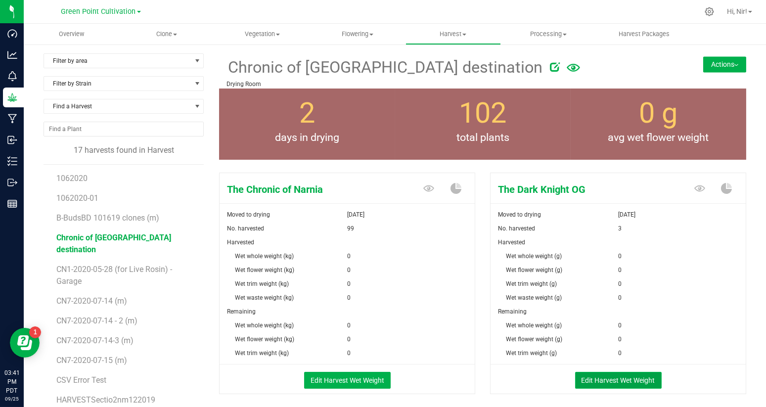
click at [626, 384] on button "Edit Harvest Wet Weight" at bounding box center [618, 380] width 87 height 17
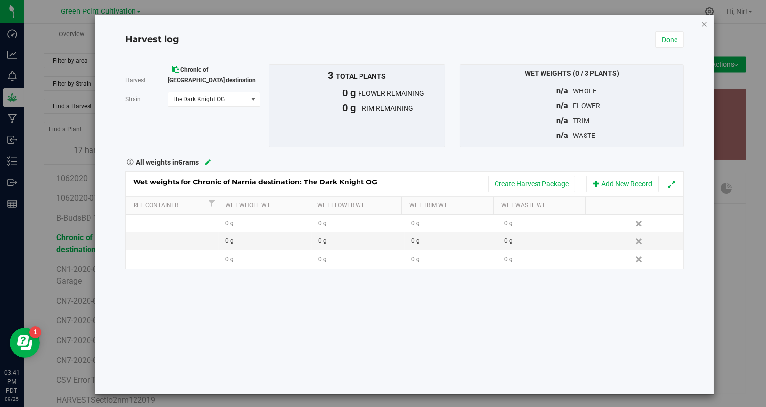
click at [701, 24] on icon "button" at bounding box center [704, 24] width 7 height 12
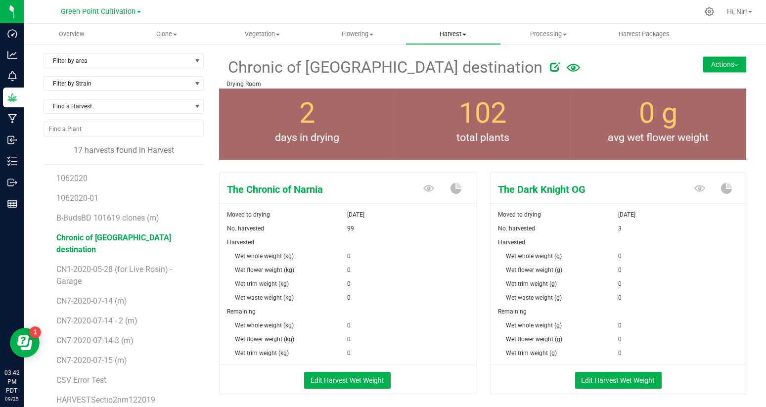
click at [459, 34] on span "Harvest" at bounding box center [453, 34] width 94 height 9
click at [609, 382] on button "Edit Harvest Wet Weight" at bounding box center [618, 380] width 87 height 17
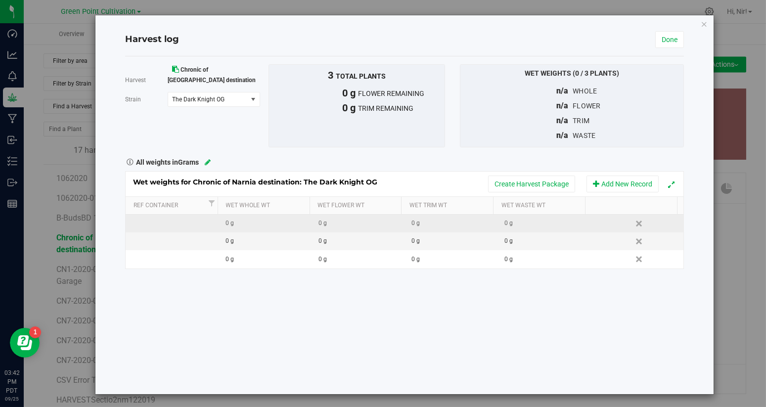
click at [194, 222] on td at bounding box center [172, 224] width 93 height 18
type input "session1"
type input "02500"
type input "0200"
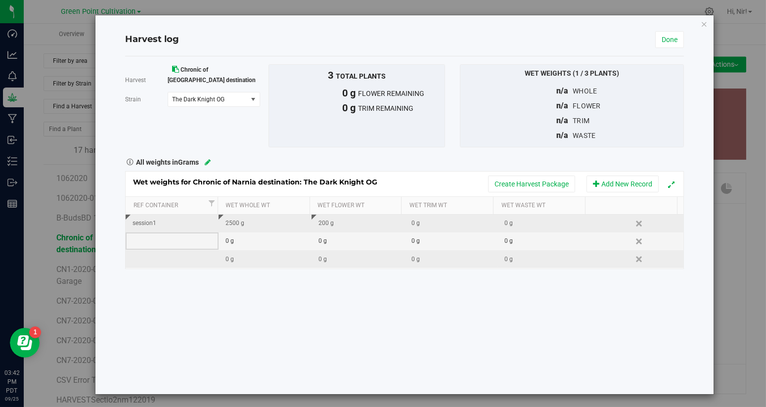
drag, startPoint x: 165, startPoint y: 237, endPoint x: 188, endPoint y: 250, distance: 26.1
click at [165, 236] on td at bounding box center [172, 242] width 93 height 18
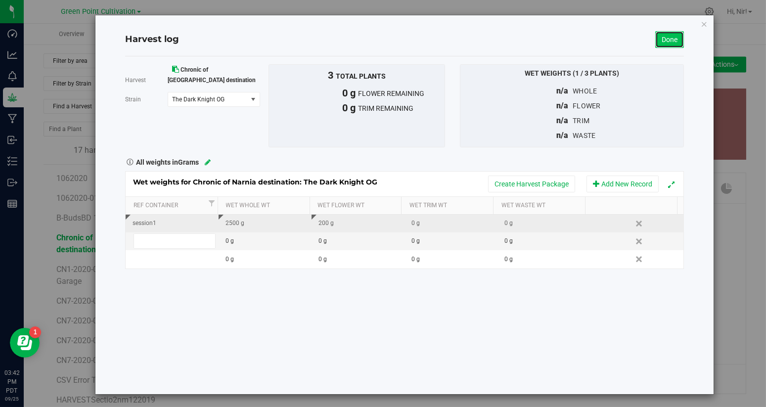
click at [663, 41] on link "Done" at bounding box center [669, 39] width 29 height 17
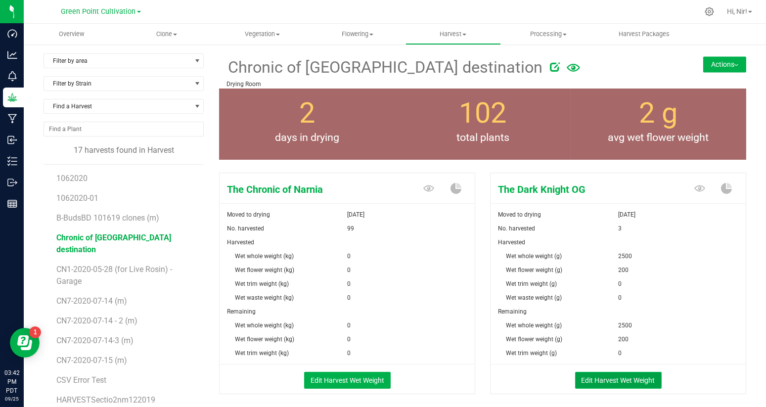
click at [619, 382] on button "Edit Harvest Wet Weight" at bounding box center [618, 380] width 87 height 17
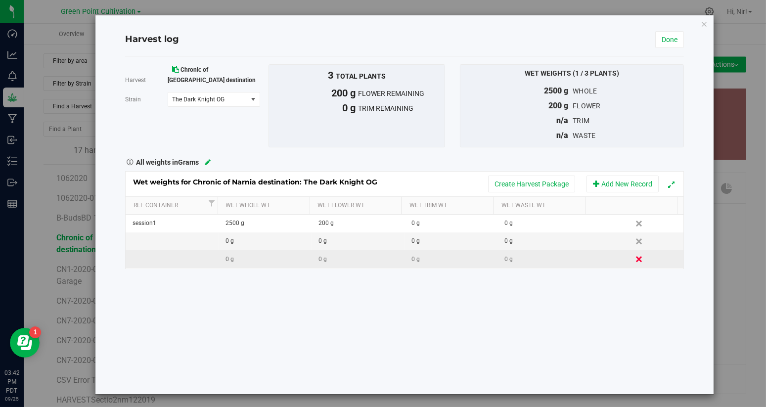
click at [633, 259] on link "Delete" at bounding box center [640, 259] width 15 height 13
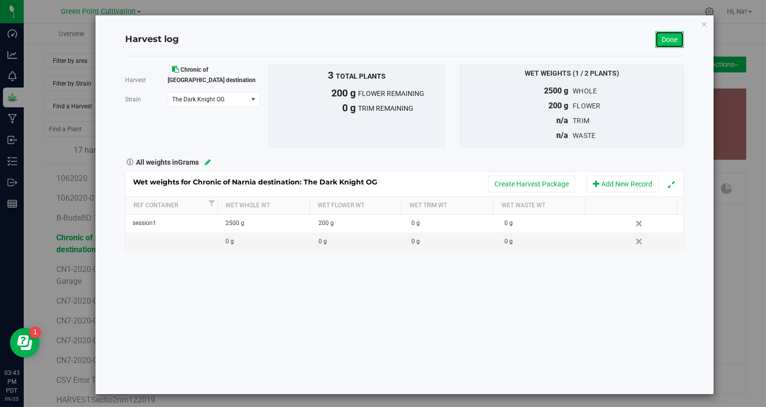
click at [663, 41] on link "Done" at bounding box center [669, 39] width 29 height 17
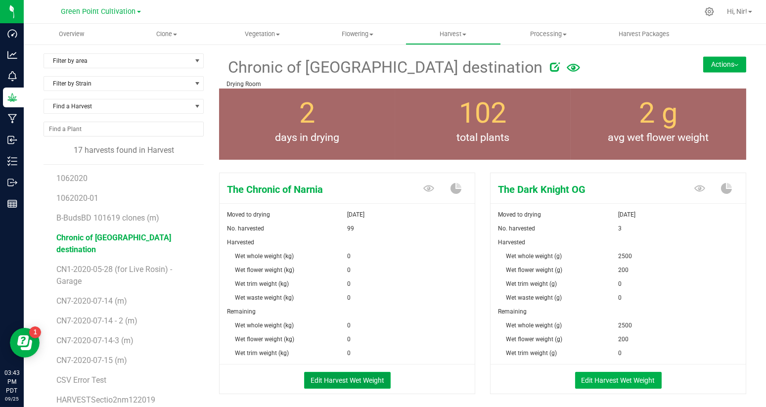
click at [372, 380] on button "Edit Harvest Wet Weight" at bounding box center [347, 380] width 87 height 17
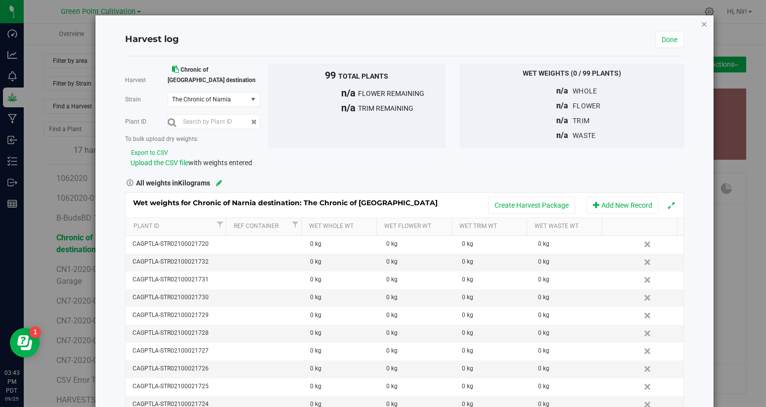
click at [701, 23] on icon "button" at bounding box center [704, 24] width 7 height 12
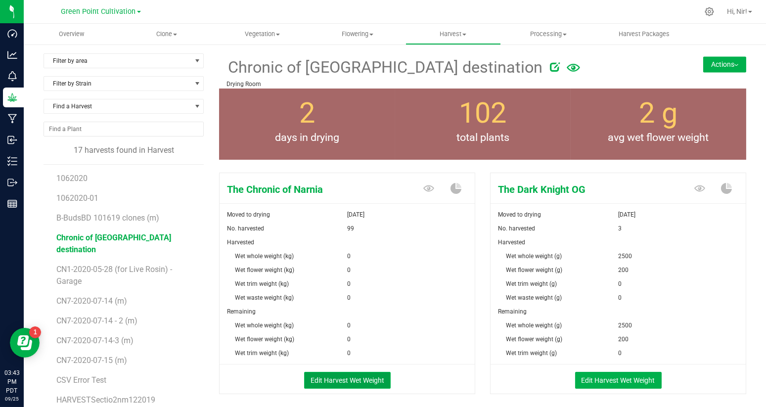
click at [359, 380] on button "Edit Harvest Wet Weight" at bounding box center [347, 380] width 87 height 17
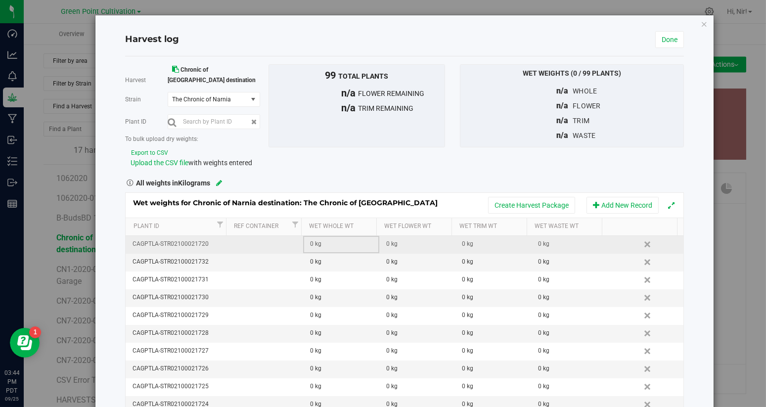
click at [326, 239] on div "0 kg" at bounding box center [344, 243] width 68 height 9
click at [149, 148] on button "Export to CSV" at bounding box center [150, 152] width 38 height 9
click at [164, 159] on span "Upload the CSV file" at bounding box center [160, 163] width 58 height 8
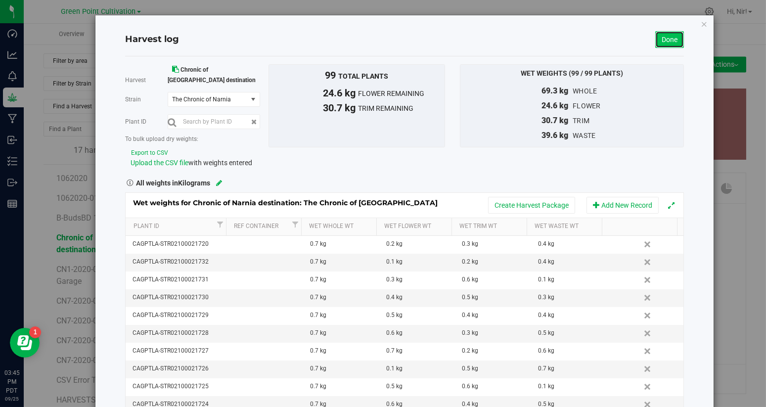
click at [663, 39] on link "Done" at bounding box center [669, 39] width 29 height 17
